Goal: Obtain resource: Download file/media

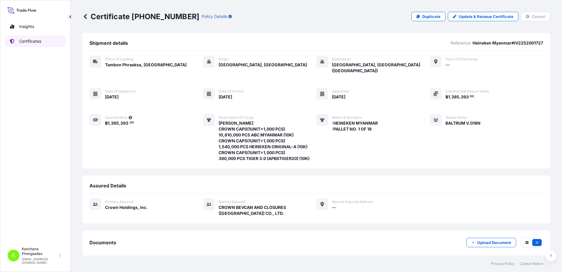
click at [29, 40] on p "Certificates" at bounding box center [30, 41] width 22 height 6
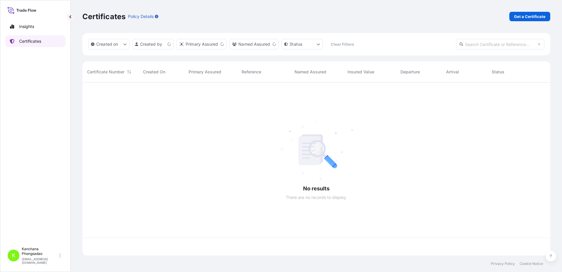
scroll to position [170, 463]
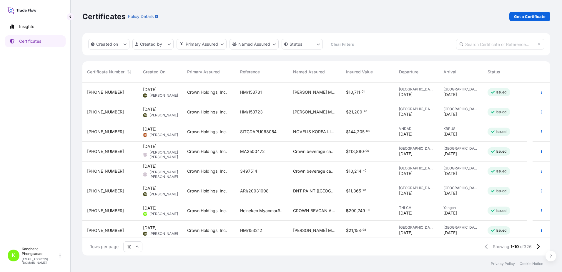
click at [500, 45] on input "text" at bounding box center [500, 44] width 88 height 11
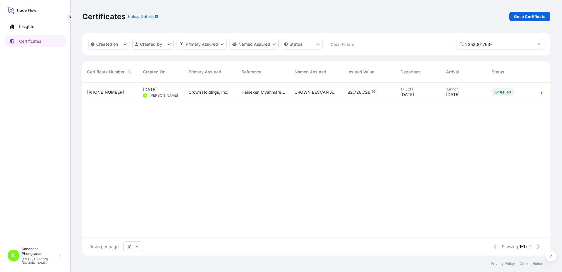
type input "2252001763-"
click at [101, 92] on span "31483-327-1" at bounding box center [105, 92] width 37 height 6
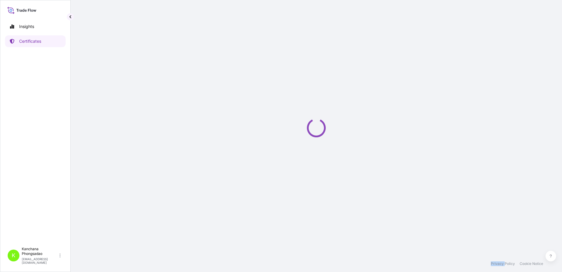
click at [101, 92] on div "Loading" at bounding box center [316, 127] width 468 height 255
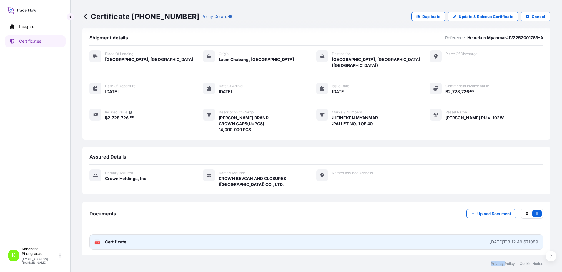
scroll to position [6, 0]
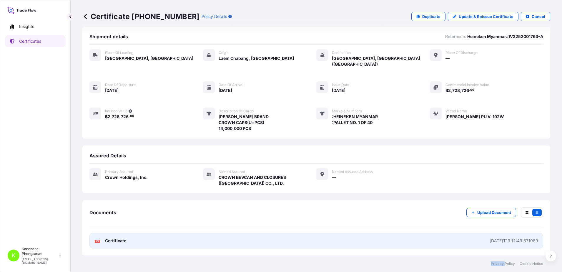
click at [155, 239] on link "PDF Certificate 2025-09-04T13:12:49.671089" at bounding box center [317, 240] width 454 height 15
